Goal: Find specific page/section: Find specific page/section

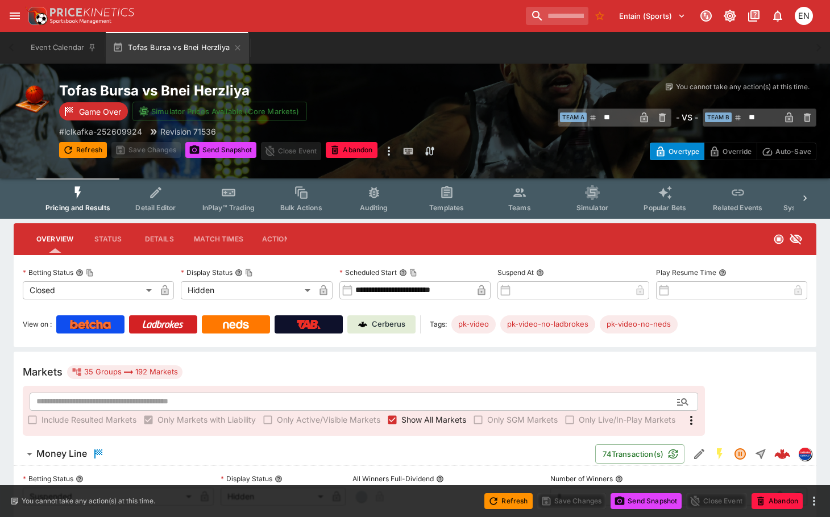
scroll to position [285, 0]
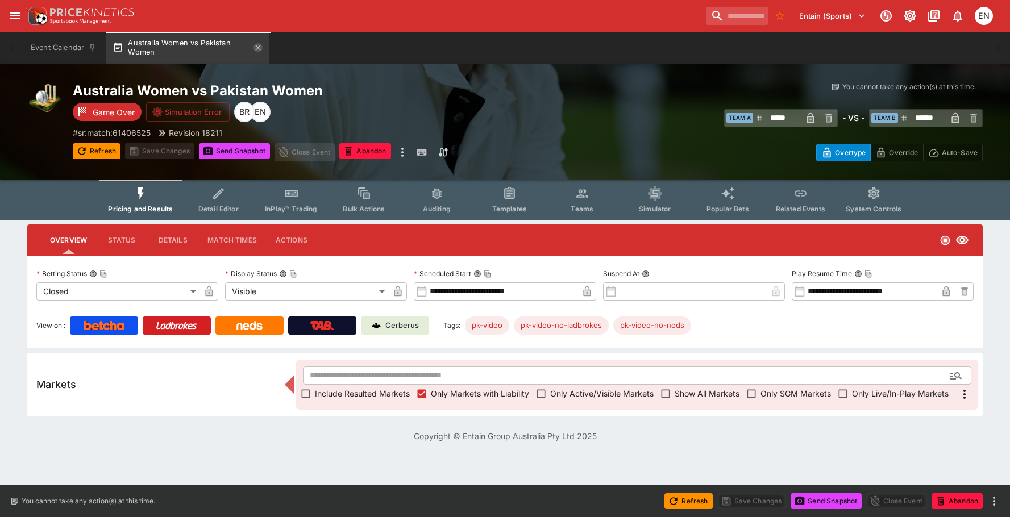
click at [263, 49] on icon "button" at bounding box center [258, 47] width 9 height 9
